Goal: Task Accomplishment & Management: Manage account settings

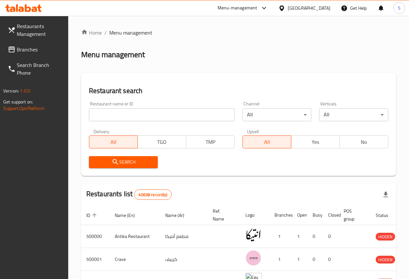
click at [24, 48] on span "Branches" at bounding box center [40, 50] width 46 height 8
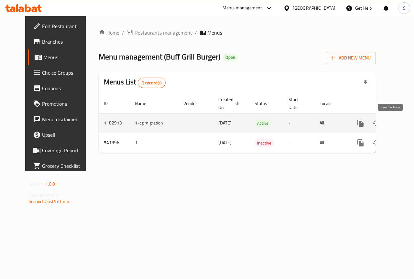
click at [403, 123] on icon "enhanced table" at bounding box center [407, 123] width 8 height 8
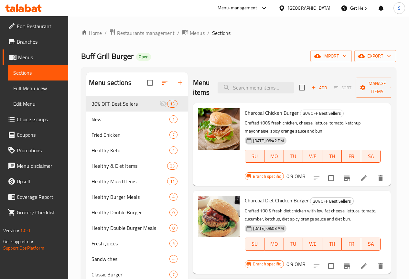
click at [30, 42] on span "Branches" at bounding box center [40, 42] width 46 height 8
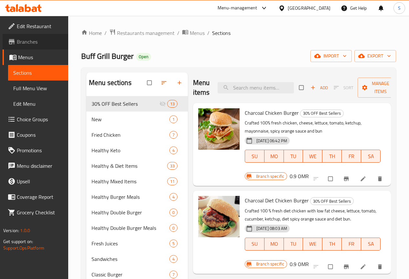
click at [29, 41] on span "Branches" at bounding box center [40, 42] width 46 height 8
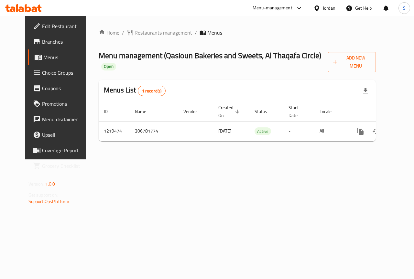
drag, startPoint x: 109, startPoint y: 1, endPoint x: 279, endPoint y: 167, distance: 237.6
click at [276, 159] on div "Home / Restaurants management / Menus Menu management ( Qasioun Bakeries and Sw…" at bounding box center [237, 88] width 303 height 144
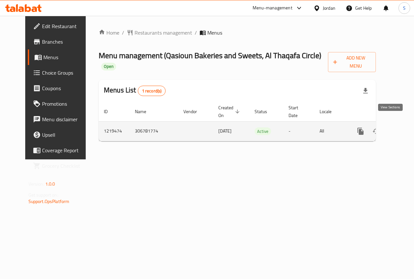
click at [404, 128] on icon "enhanced table" at bounding box center [407, 131] width 6 height 6
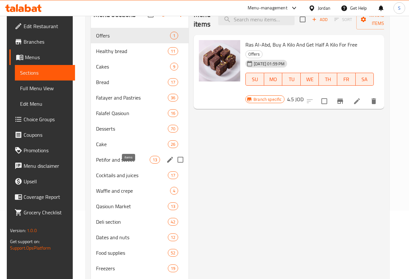
scroll to position [111, 0]
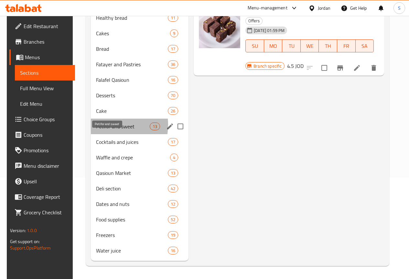
click at [102, 125] on span "Petifor and sweet" at bounding box center [123, 127] width 54 height 8
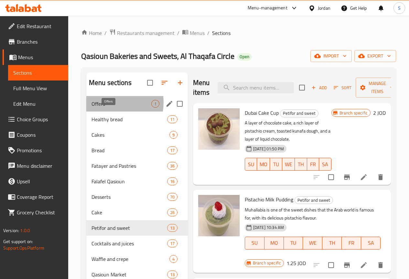
click at [106, 108] on span "Offers" at bounding box center [122, 104] width 60 height 8
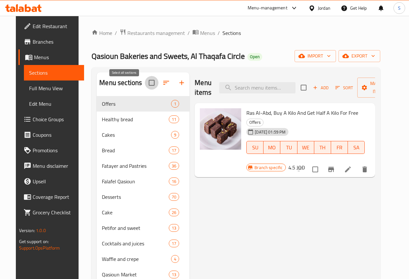
click at [145, 88] on input "checkbox" at bounding box center [152, 83] width 14 height 14
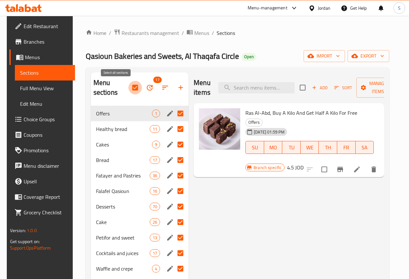
click at [128, 88] on input "checkbox" at bounding box center [135, 88] width 14 height 14
checkbox input "false"
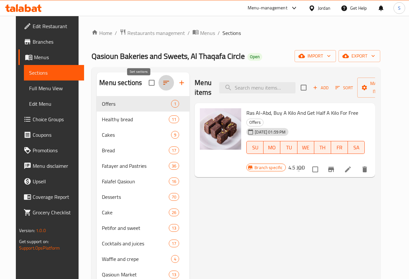
click at [162, 87] on icon "button" at bounding box center [166, 83] width 8 height 8
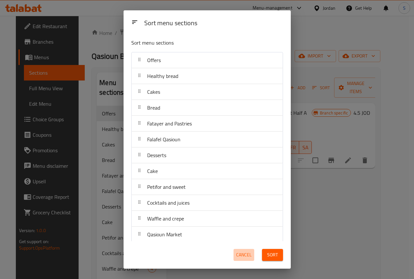
click at [245, 255] on span "Cancel" at bounding box center [244, 255] width 16 height 8
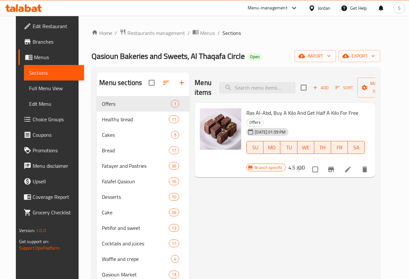
click at [207, 208] on div "Menu items Add Sort Manage items Ras Al-Abd, Buy A Kilo And Get Half A Kilo For…" at bounding box center [283, 217] width 186 height 290
click at [42, 7] on div at bounding box center [23, 8] width 47 height 13
click at [27, 14] on div at bounding box center [23, 8] width 47 height 13
click at [31, 5] on icon at bounding box center [23, 8] width 37 height 8
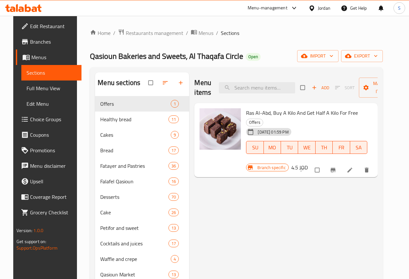
click at [34, 10] on icon at bounding box center [23, 8] width 37 height 8
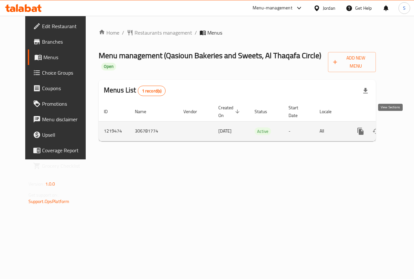
click at [403, 127] on icon "enhanced table" at bounding box center [407, 131] width 8 height 8
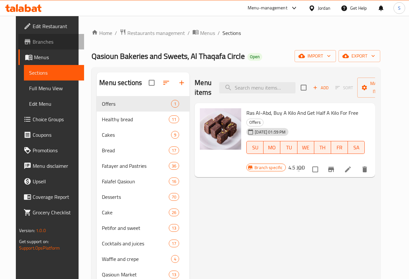
click at [33, 43] on span "Branches" at bounding box center [56, 42] width 46 height 8
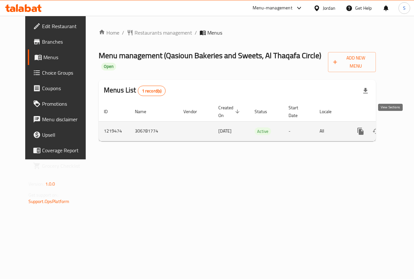
click at [403, 127] on icon "enhanced table" at bounding box center [407, 131] width 8 height 8
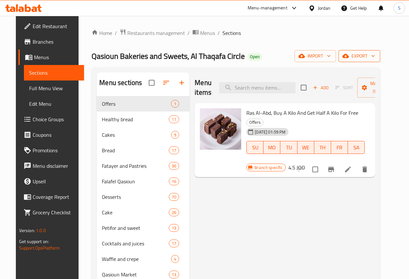
click at [349, 57] on icon "button" at bounding box center [345, 56] width 6 height 4
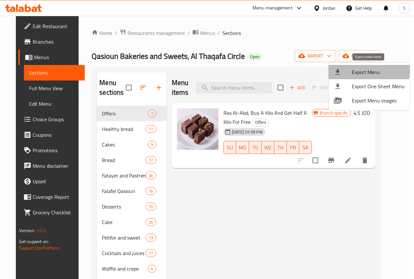
click at [352, 68] on span "Export Menu" at bounding box center [378, 72] width 53 height 8
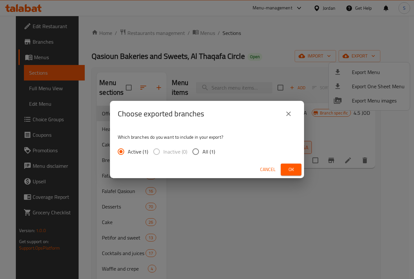
click at [205, 152] on span "All (1)" at bounding box center [208, 152] width 13 height 8
click at [202, 152] on input "All (1)" at bounding box center [196, 152] width 14 height 14
radio input "true"
click at [288, 166] on span "Ok" at bounding box center [291, 170] width 10 height 8
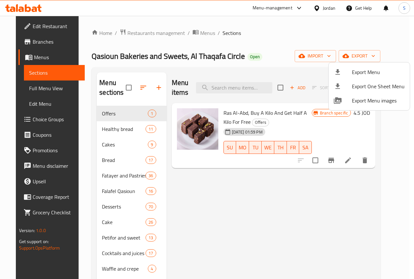
click at [46, 44] on div at bounding box center [207, 139] width 414 height 279
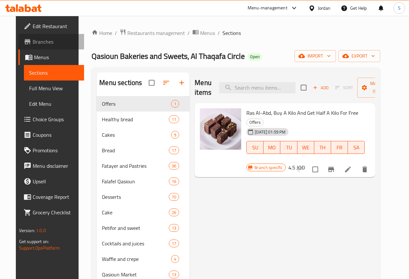
click at [43, 42] on span "Branches" at bounding box center [56, 42] width 46 height 8
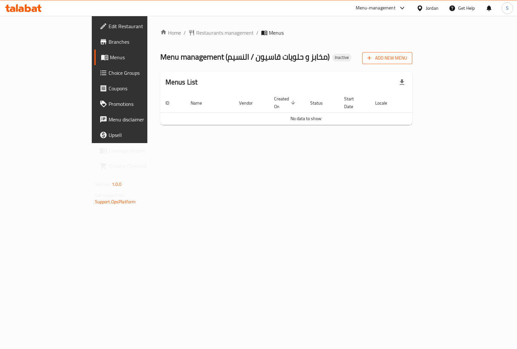
click at [407, 60] on span "Add New Menu" at bounding box center [388, 58] width 40 height 8
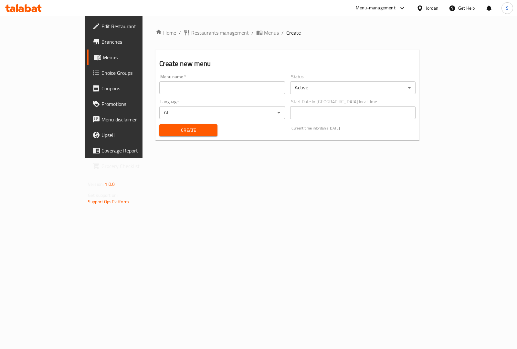
click at [285, 85] on input "text" at bounding box center [221, 87] width 125 height 13
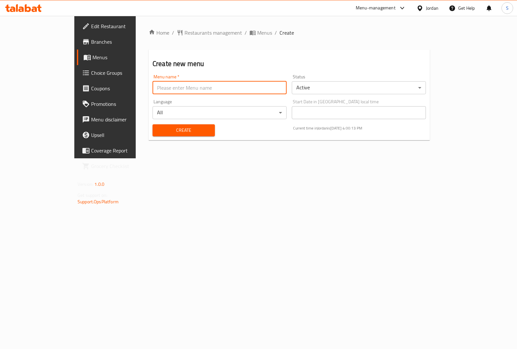
click at [216, 85] on input "text" at bounding box center [220, 87] width 134 height 13
type input "س"
type input "shady"
click at [181, 126] on span "Create" at bounding box center [184, 130] width 52 height 8
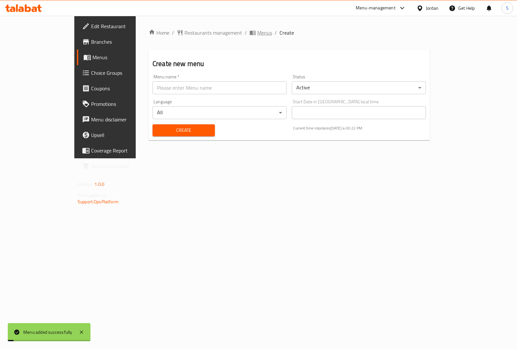
click at [257, 31] on span "Menus" at bounding box center [264, 33] width 15 height 8
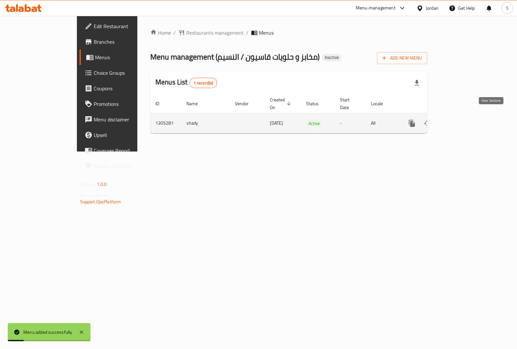
click at [463, 119] on icon "enhanced table" at bounding box center [459, 123] width 8 height 8
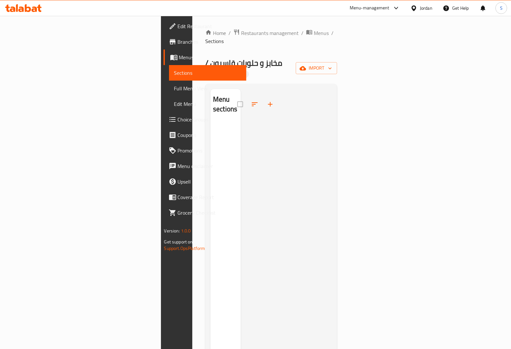
click at [164, 46] on link "Branches" at bounding box center [205, 42] width 83 height 16
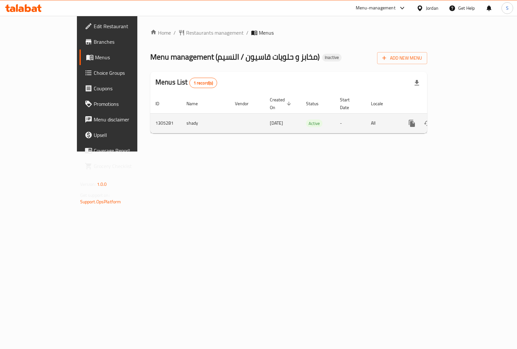
click at [463, 119] on icon "enhanced table" at bounding box center [459, 123] width 8 height 8
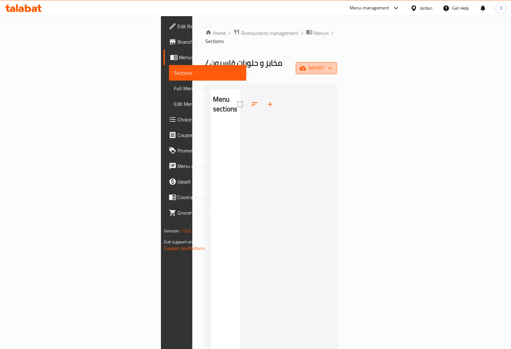
click at [306, 65] on icon "button" at bounding box center [303, 68] width 6 height 6
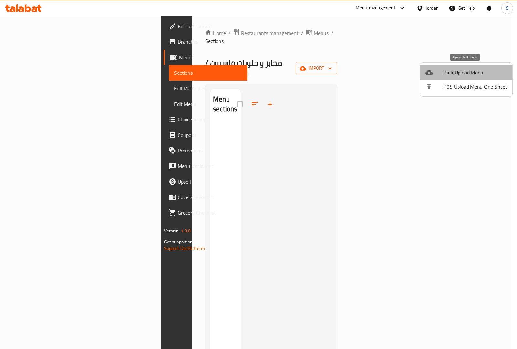
click at [462, 78] on li "Bulk Upload Menu" at bounding box center [466, 72] width 92 height 14
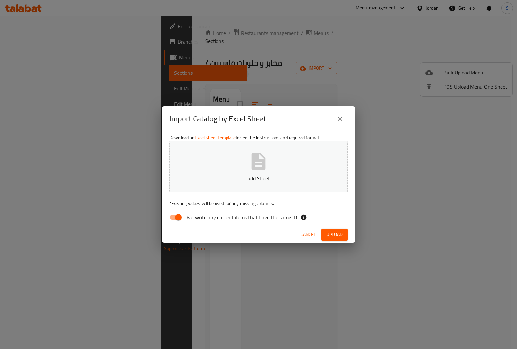
click at [248, 219] on span "Overwrite any current items that have the same ID." at bounding box center [242, 217] width 114 height 8
click at [197, 219] on input "Overwrite any current items that have the same ID." at bounding box center [178, 217] width 37 height 12
checkbox input "false"
click at [268, 184] on button "Add Sheet" at bounding box center [258, 166] width 179 height 51
click at [331, 232] on span "Upload" at bounding box center [335, 234] width 16 height 8
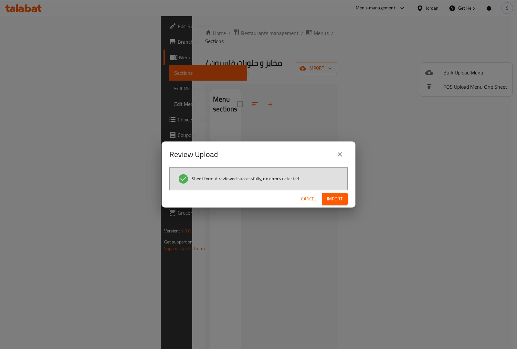
click at [344, 201] on button "Import" at bounding box center [335, 199] width 26 height 12
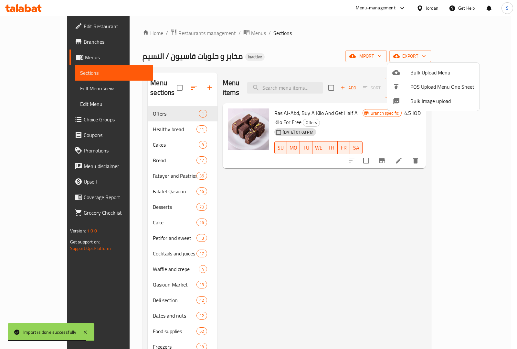
click at [41, 87] on div at bounding box center [258, 174] width 517 height 349
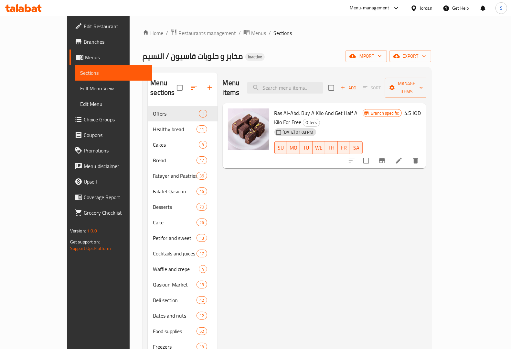
click at [80, 87] on span "Full Menu View" at bounding box center [113, 88] width 67 height 8
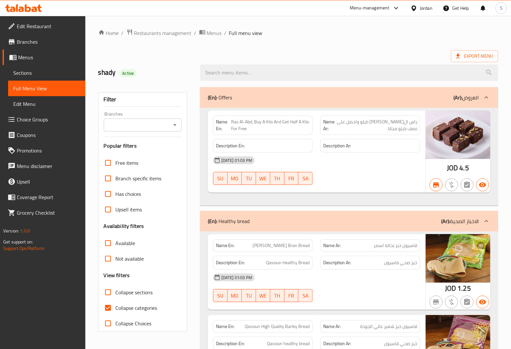
click at [141, 306] on span "Collapse categories" at bounding box center [137, 308] width 42 height 8
click at [116, 306] on input "Collapse categories" at bounding box center [108, 308] width 16 height 16
checkbox input "false"
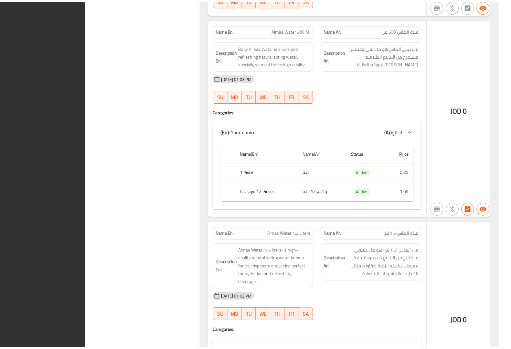
scroll to position [61630, 0]
